Goal: Task Accomplishment & Management: Manage account settings

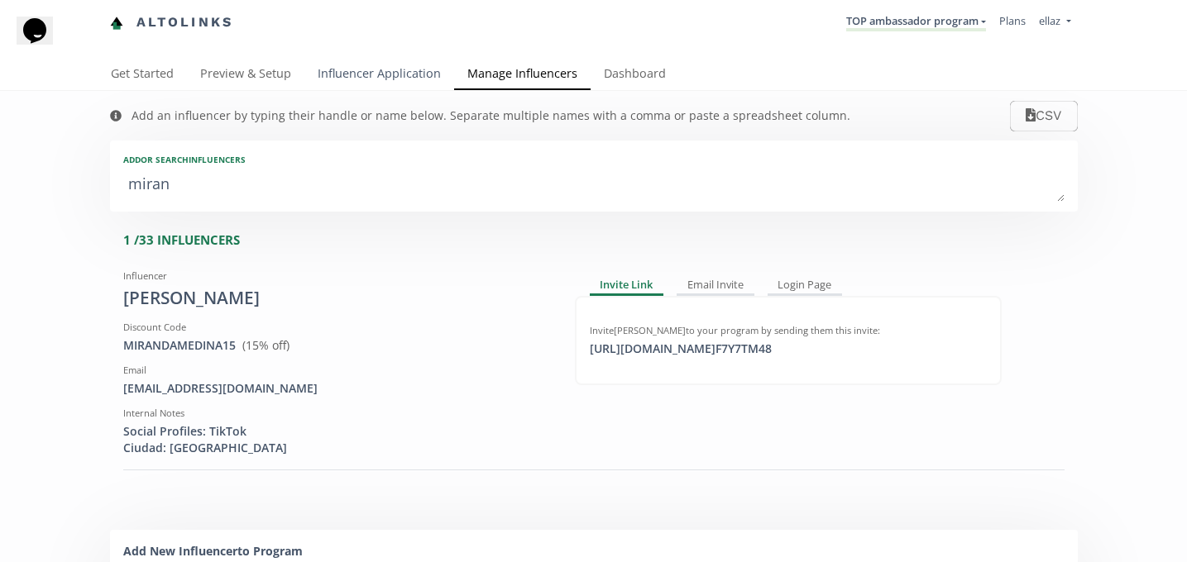
click at [407, 78] on link "Influencer Application" at bounding box center [379, 75] width 150 height 33
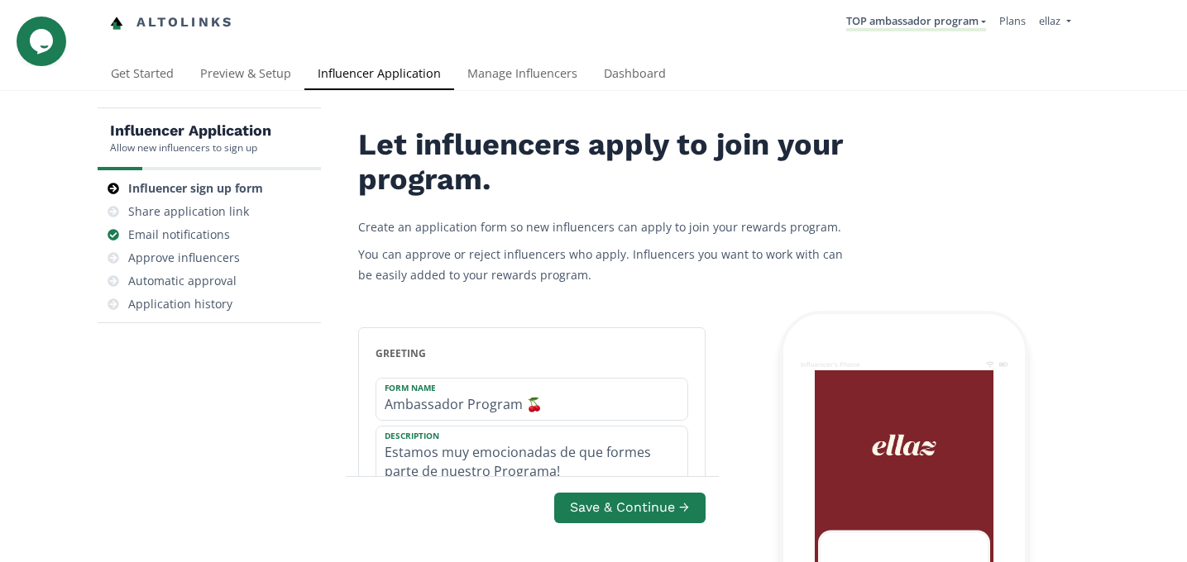
click at [896, 36] on li "TOP ambassador program KINEDU MACRO INFLUENCERS (prog ventas) Ambassador Progra…" at bounding box center [916, 23] width 153 height 32
click at [906, 25] on link "TOP ambassador program" at bounding box center [916, 22] width 140 height 18
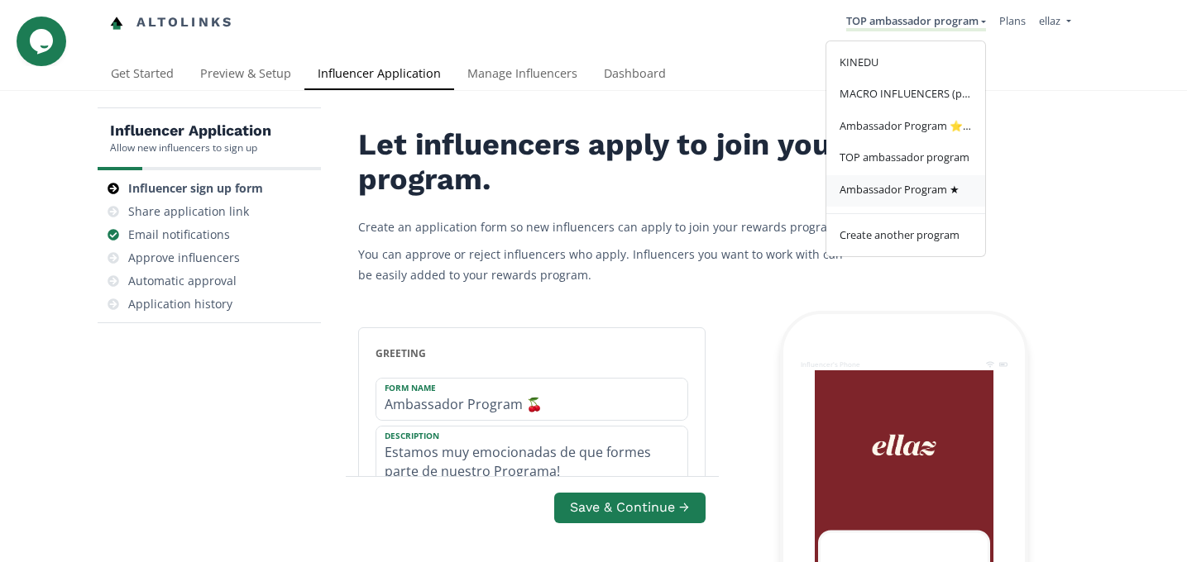
click at [939, 193] on span "Ambassador Program ★" at bounding box center [900, 189] width 120 height 15
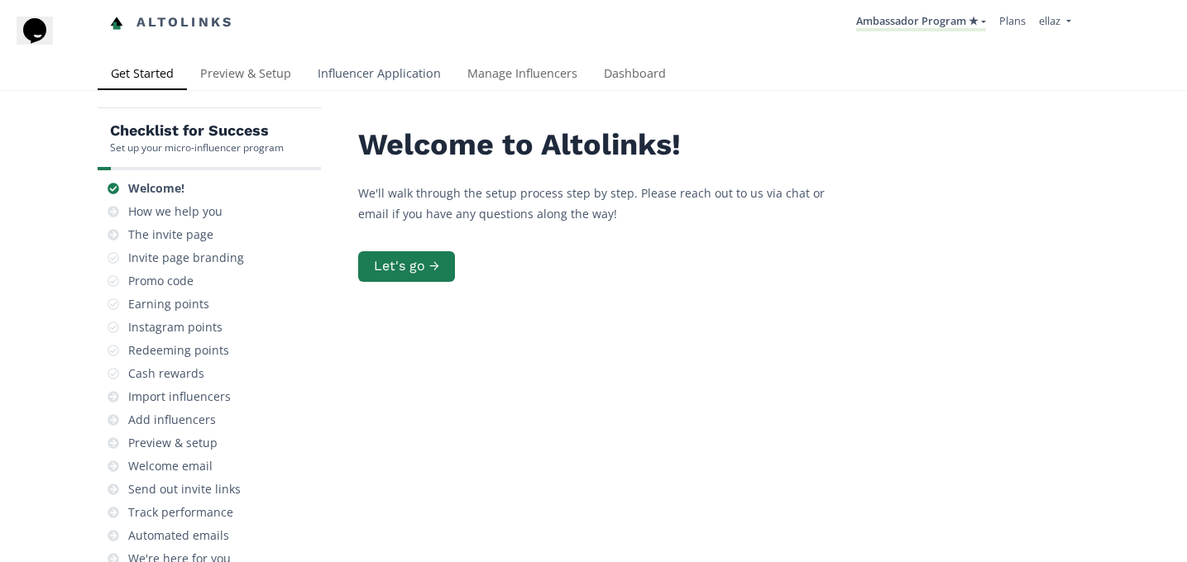
click at [370, 87] on link "Influencer Application" at bounding box center [379, 75] width 150 height 33
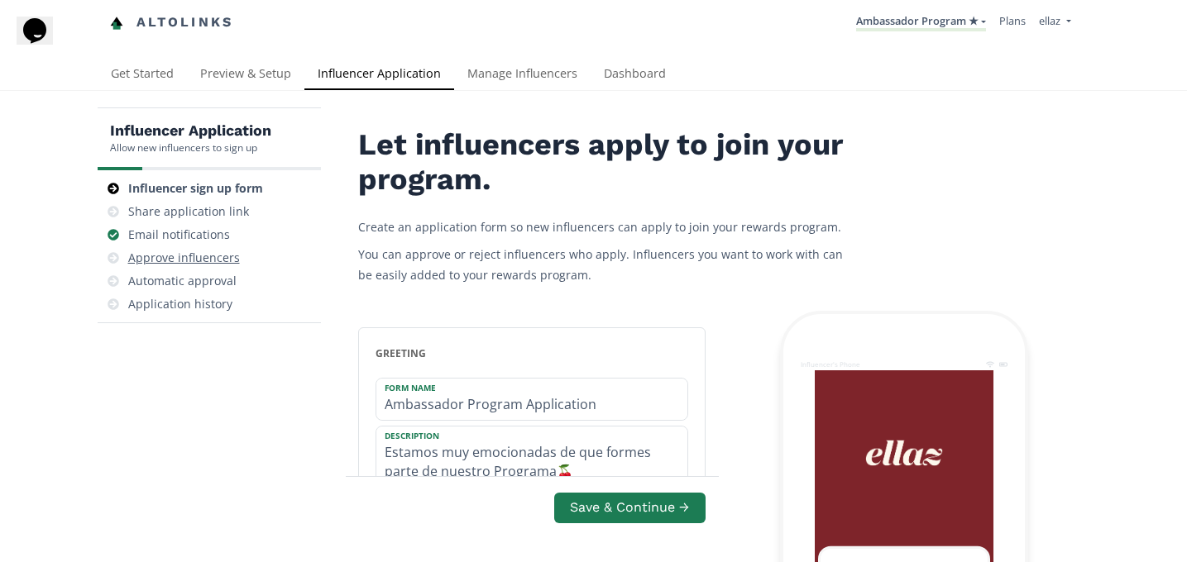
click at [184, 263] on div "Approve influencers" at bounding box center [184, 258] width 112 height 17
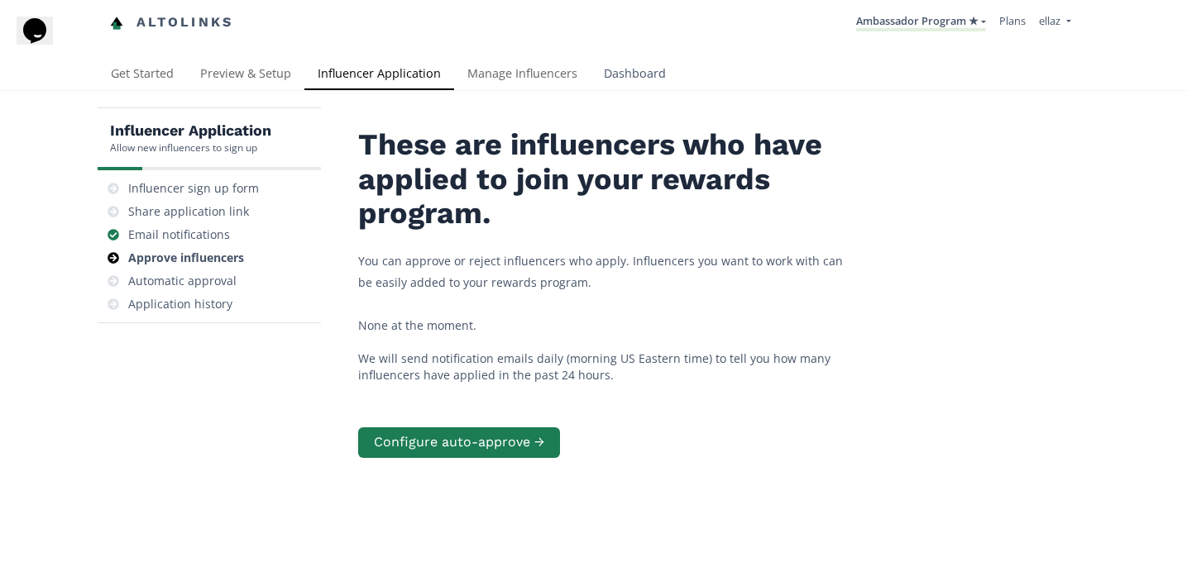
click at [626, 71] on link "Dashboard" at bounding box center [635, 75] width 89 height 33
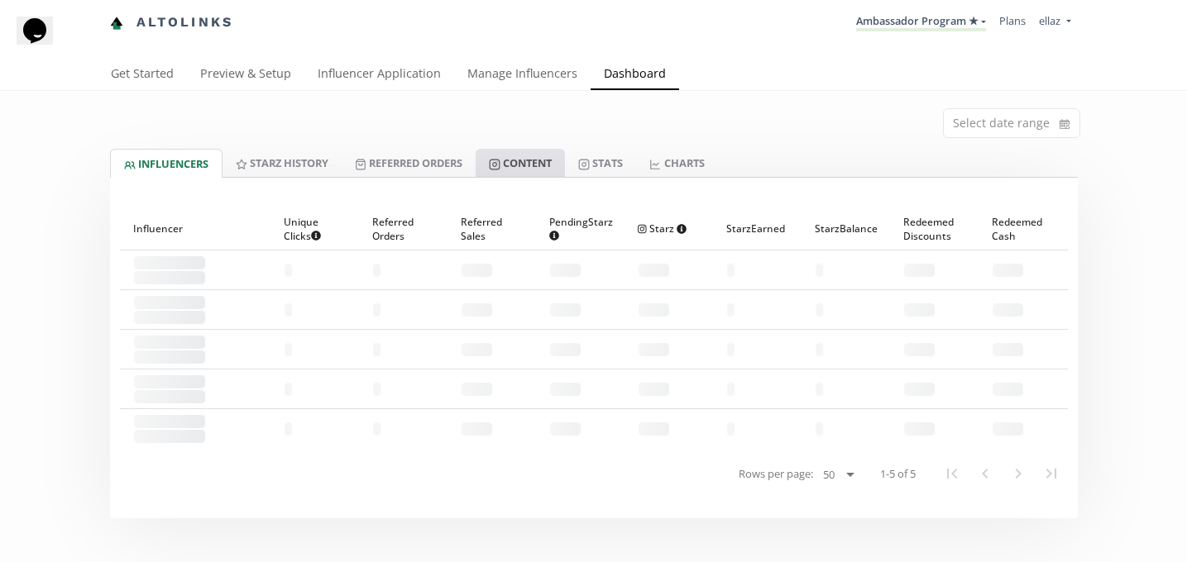
click at [541, 170] on link "Content" at bounding box center [520, 163] width 89 height 28
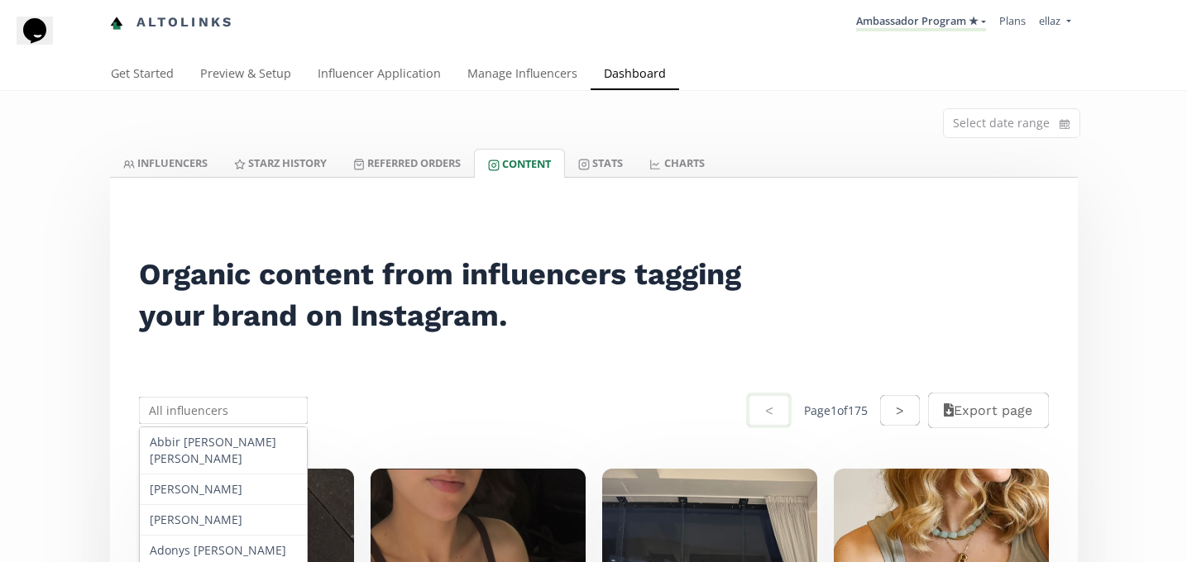
click at [233, 395] on input "text" at bounding box center [223, 411] width 175 height 32
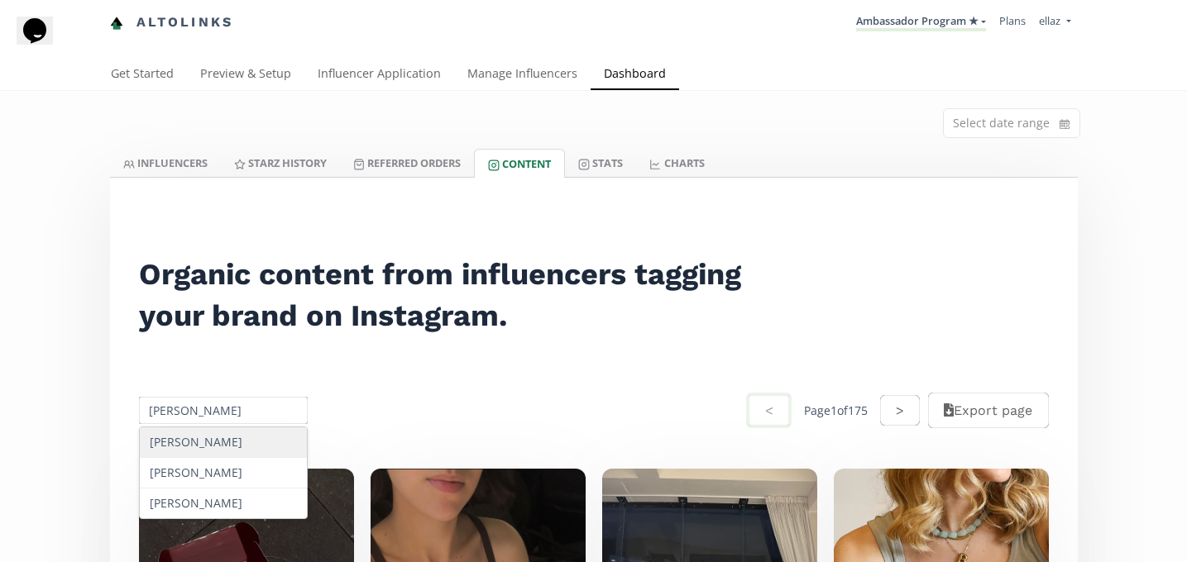
click at [260, 449] on div "Jessica Padilla García" at bounding box center [224, 443] width 168 height 31
type input "Jessica Padilla García"
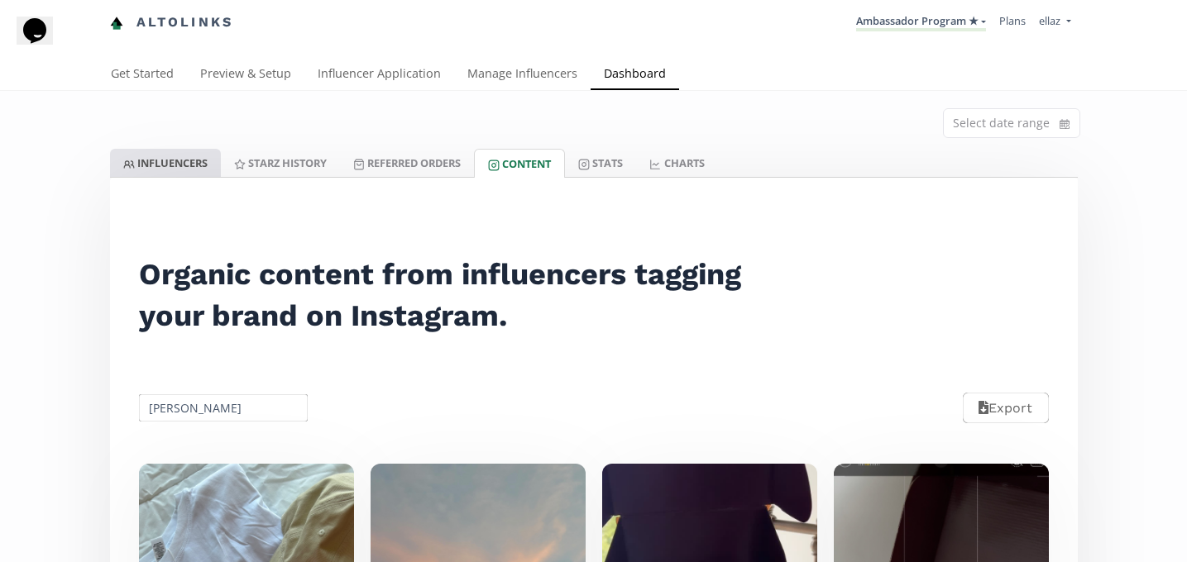
click at [185, 167] on link "INFLUENCERS" at bounding box center [165, 163] width 111 height 28
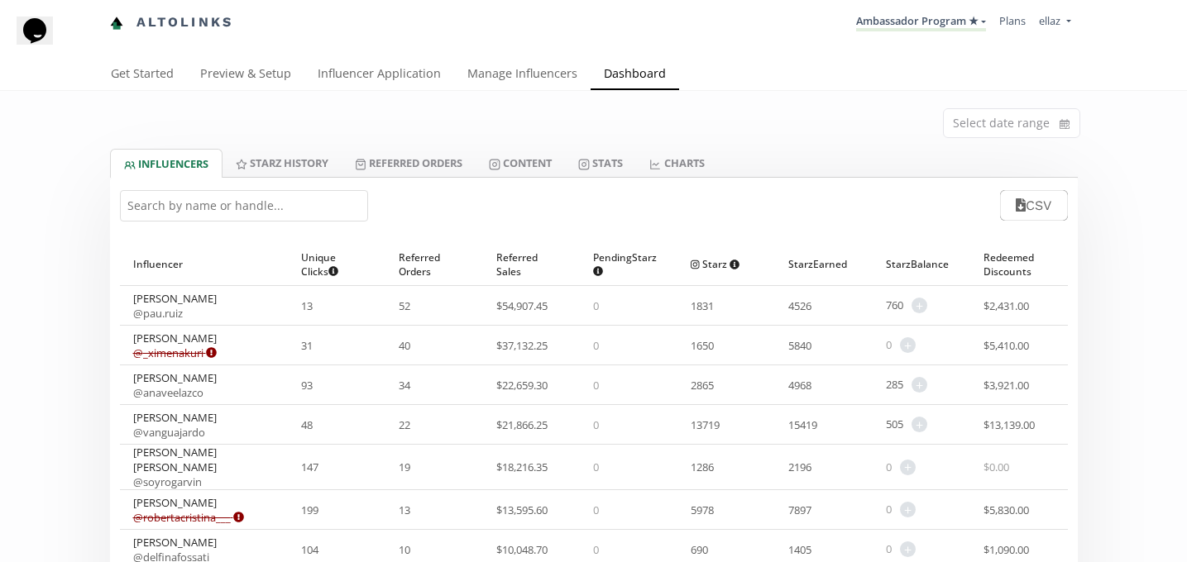
click at [269, 208] on input "text" at bounding box center [244, 205] width 248 height 31
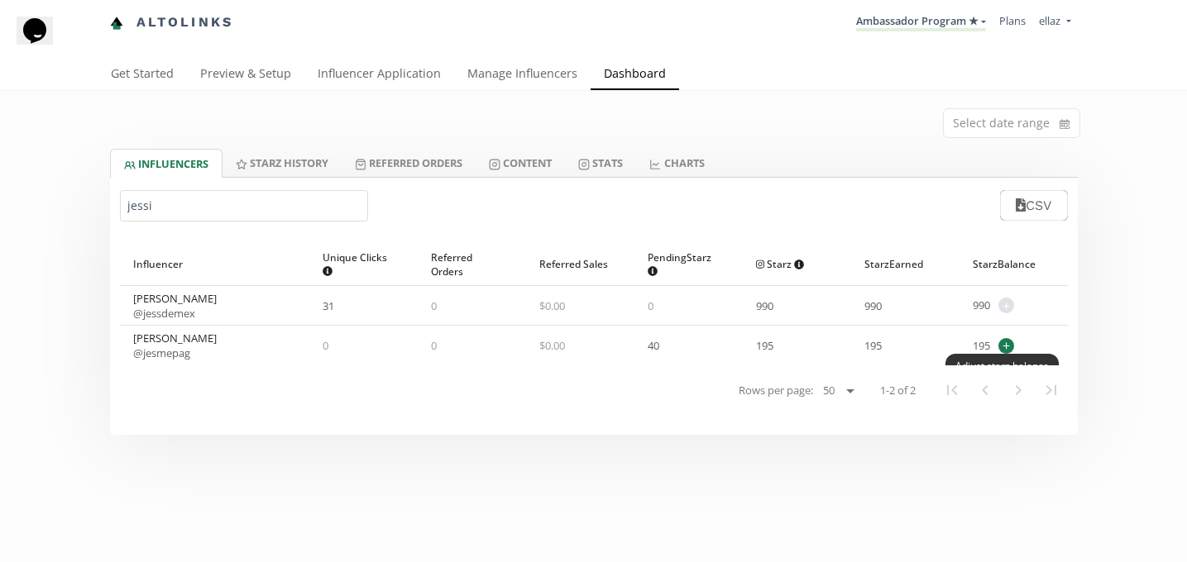
type input "jessi"
click at [1007, 342] on span "+" at bounding box center [1006, 346] width 16 height 16
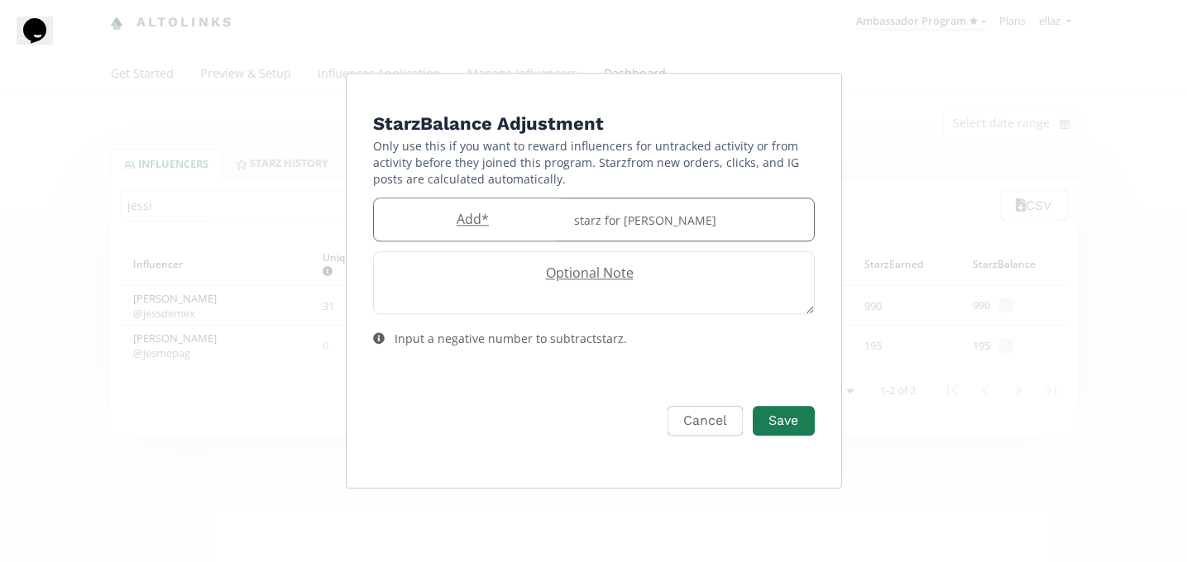
click at [470, 240] on input "Edit Program" at bounding box center [469, 220] width 190 height 42
type input "50"
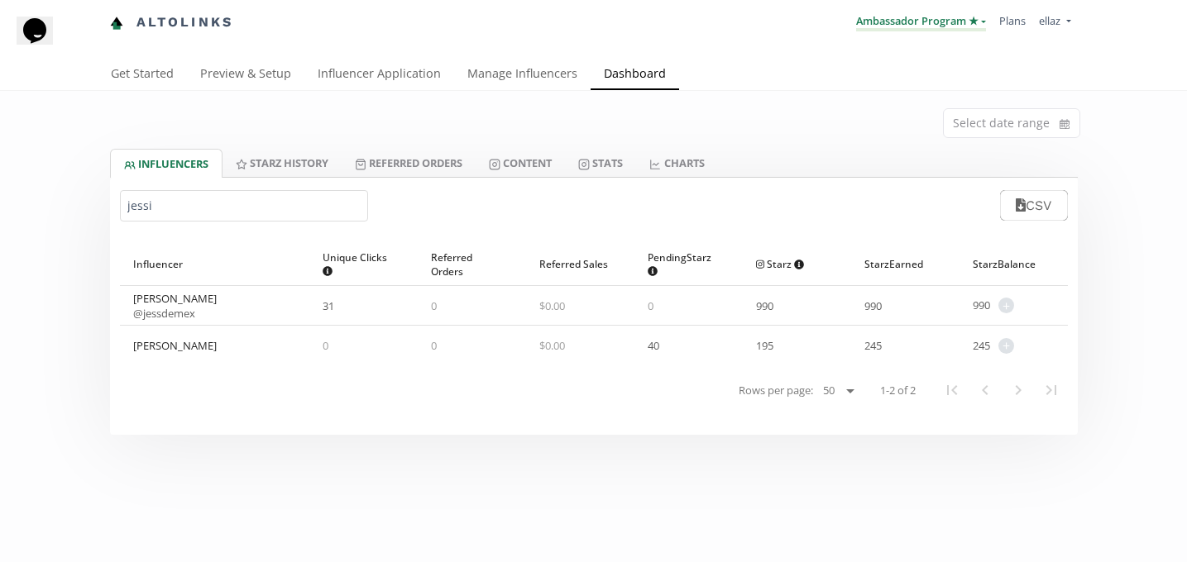
click at [908, 26] on link "Ambassador Program ★" at bounding box center [921, 22] width 130 height 18
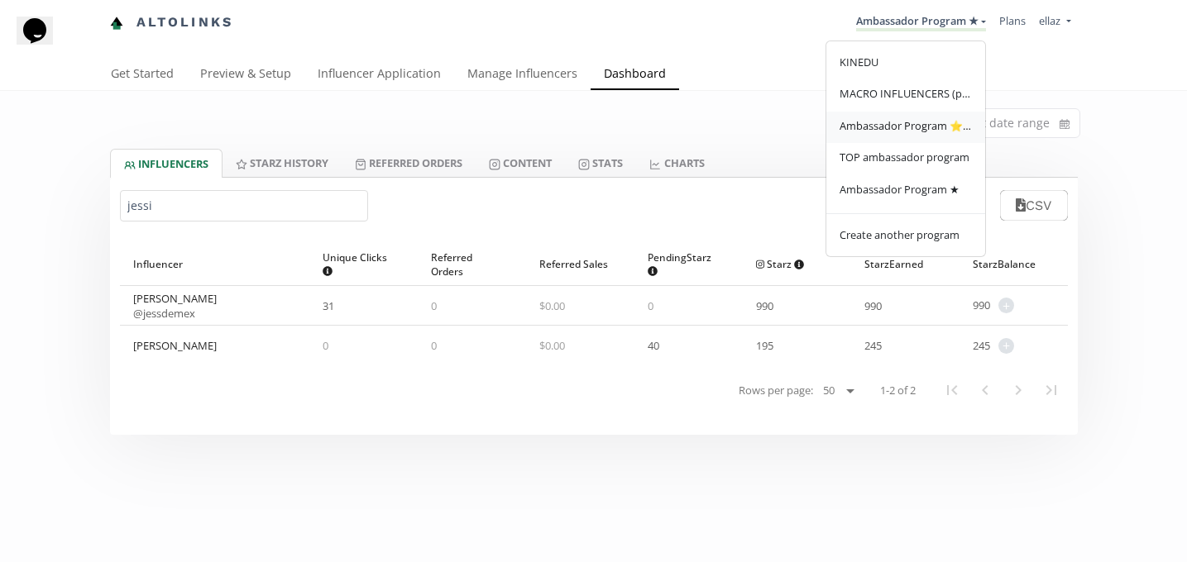
click at [917, 122] on span "Ambassador Program ⭐️⭐️" at bounding box center [906, 125] width 132 height 15
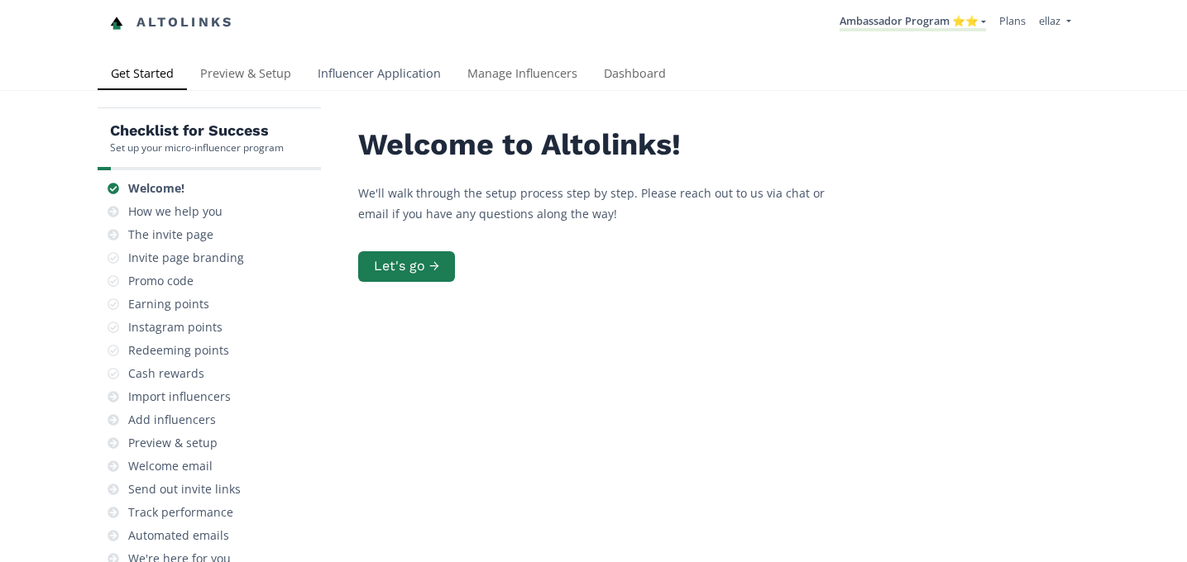
click at [376, 72] on link "Influencer Application" at bounding box center [379, 75] width 150 height 33
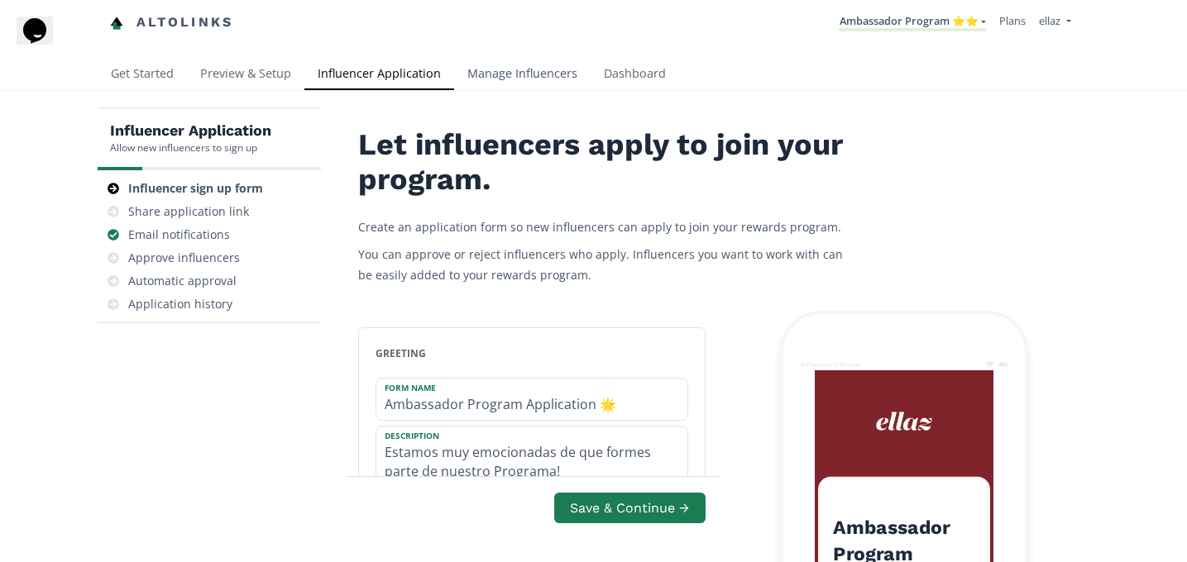
click at [509, 80] on link "Manage Influencers" at bounding box center [522, 75] width 136 height 33
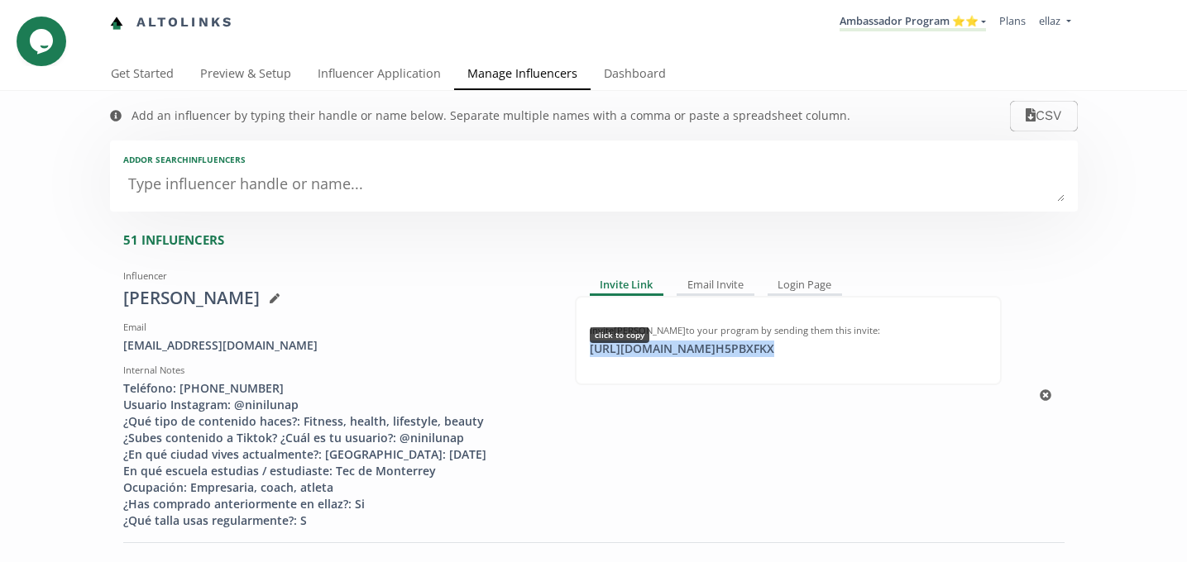
click at [672, 349] on div "https://app.altolinks.com/invite/ H5PBXFKX click to copy" at bounding box center [682, 349] width 204 height 17
